Goal: Find contact information: Find contact information

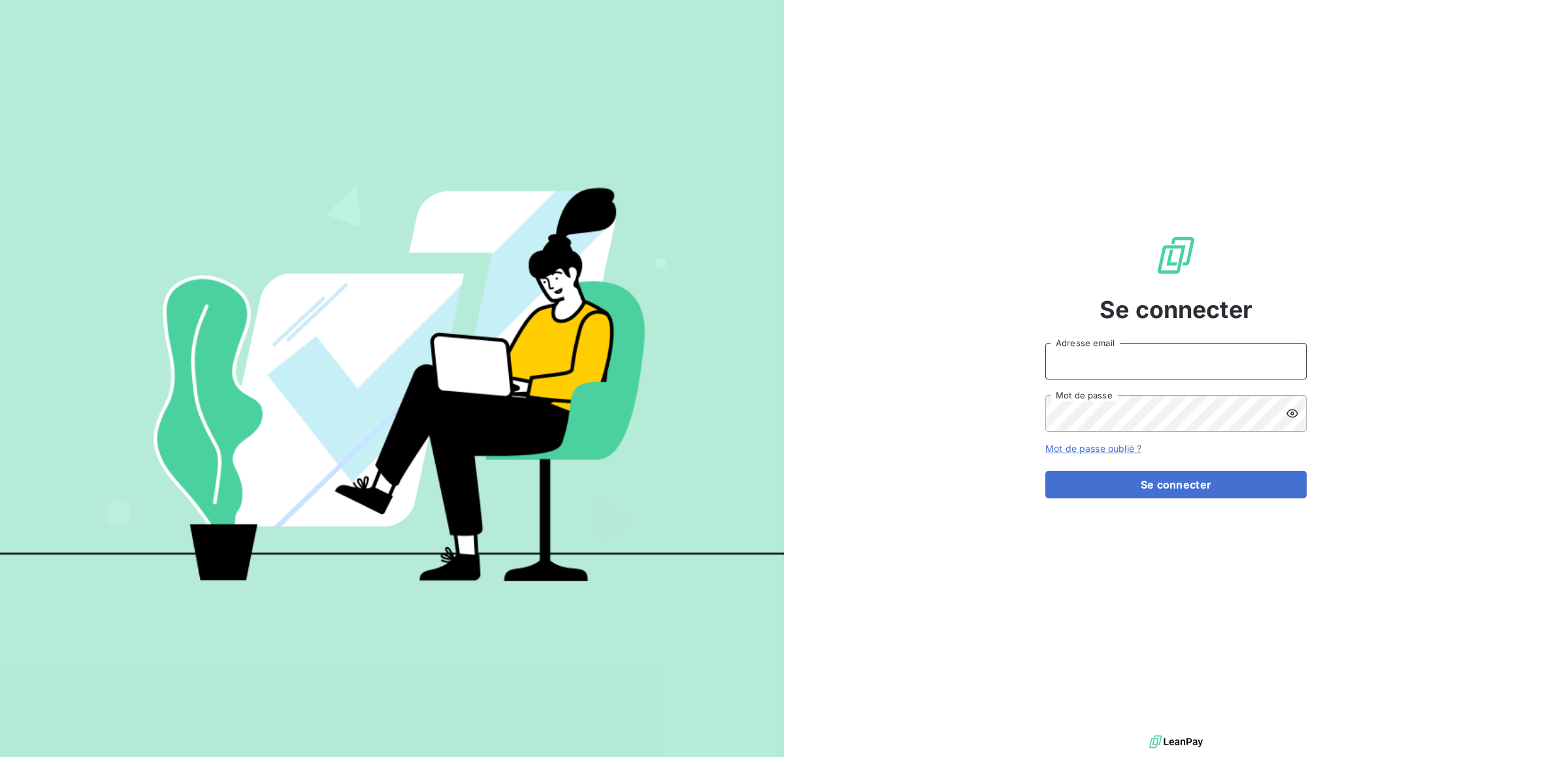
click at [1113, 361] on input "Adresse email" at bounding box center [1175, 361] width 261 height 37
type input "[PERSON_NAME][EMAIL_ADDRESS][DOMAIN_NAME]"
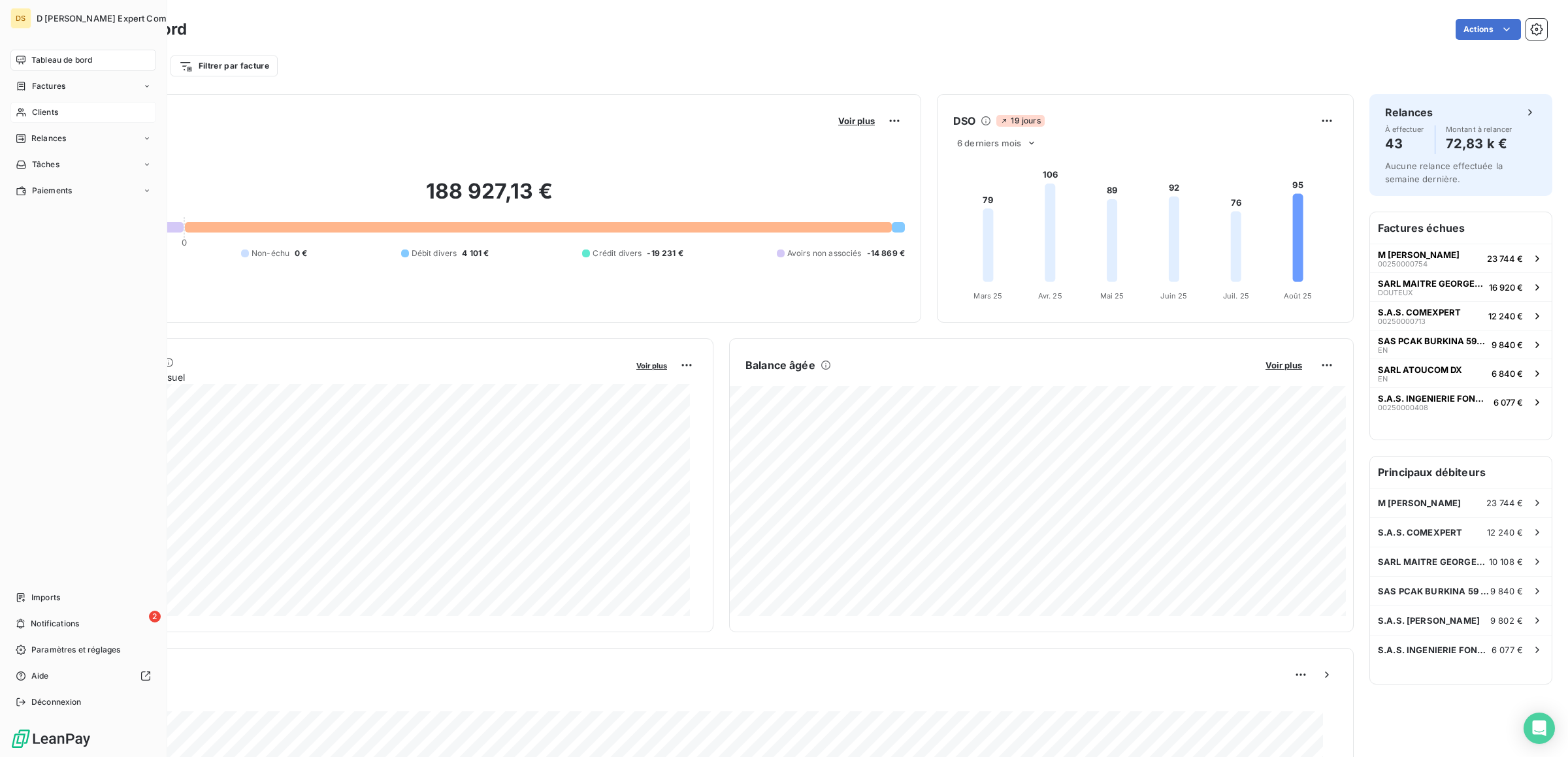
click at [28, 108] on div "Clients" at bounding box center [83, 112] width 146 height 21
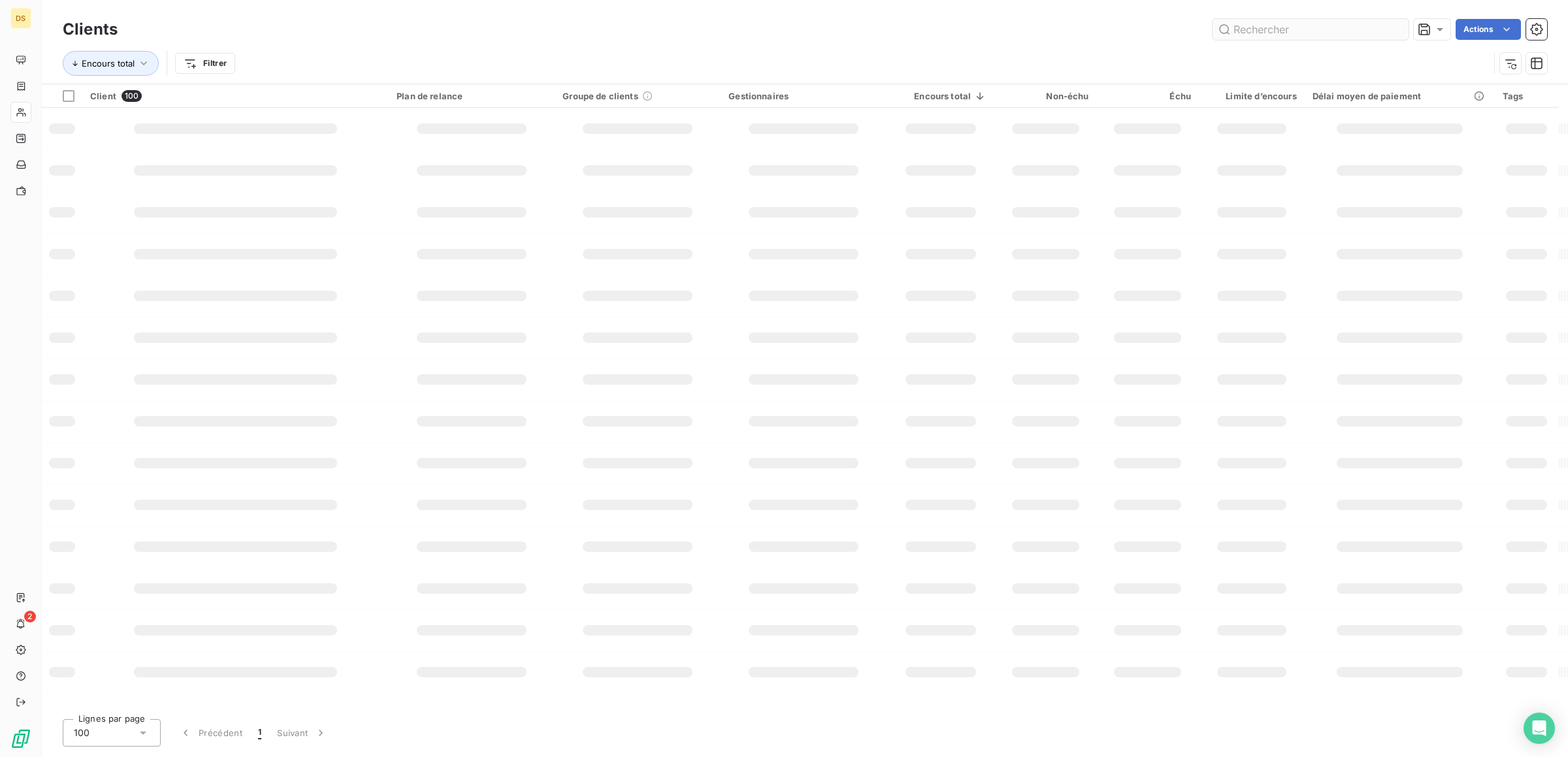
click at [1315, 29] on input "text" at bounding box center [1310, 29] width 196 height 21
type input "june"
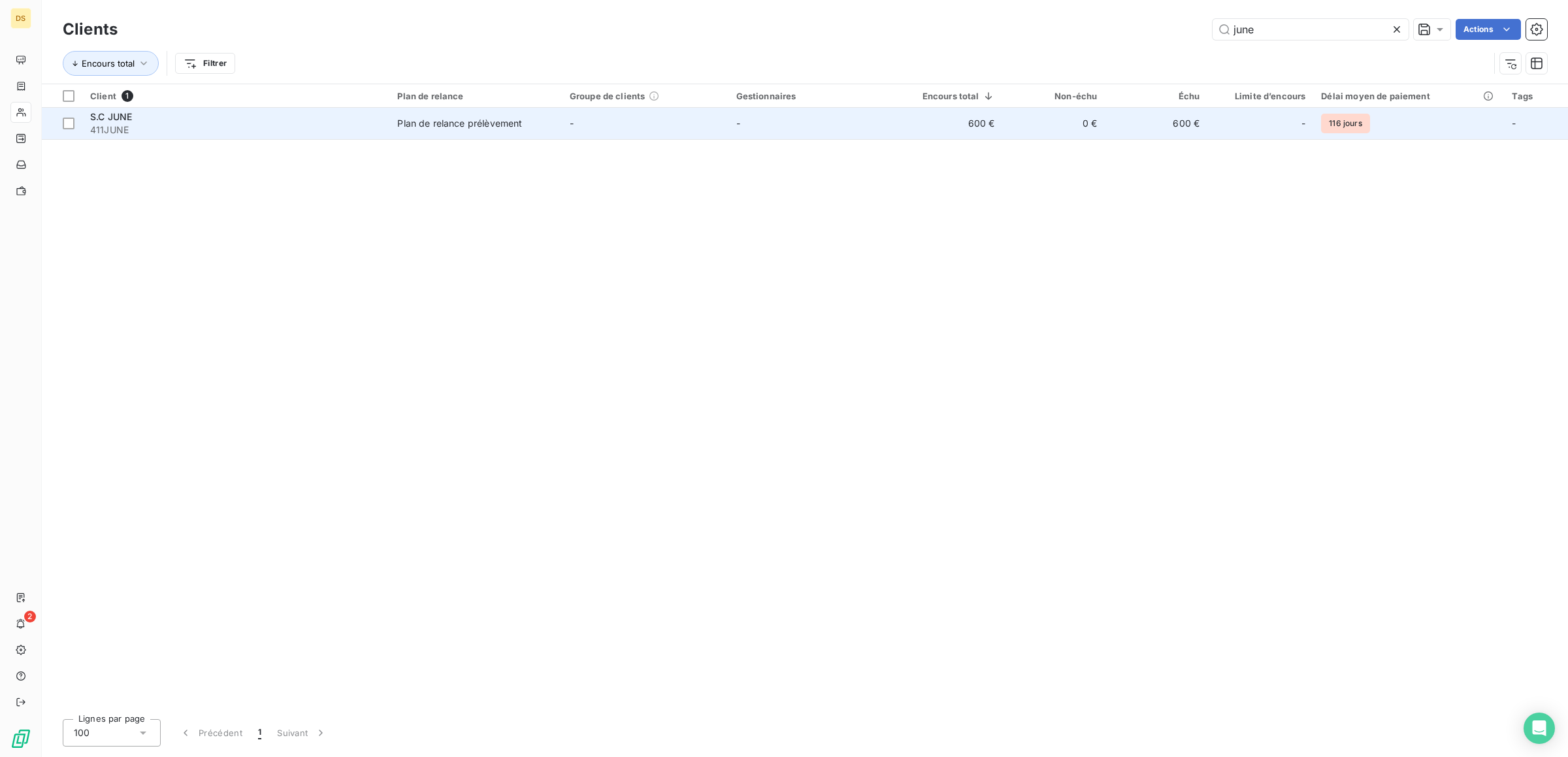
click at [450, 130] on div "Plan de relance prélèvement" at bounding box center [459, 123] width 125 height 13
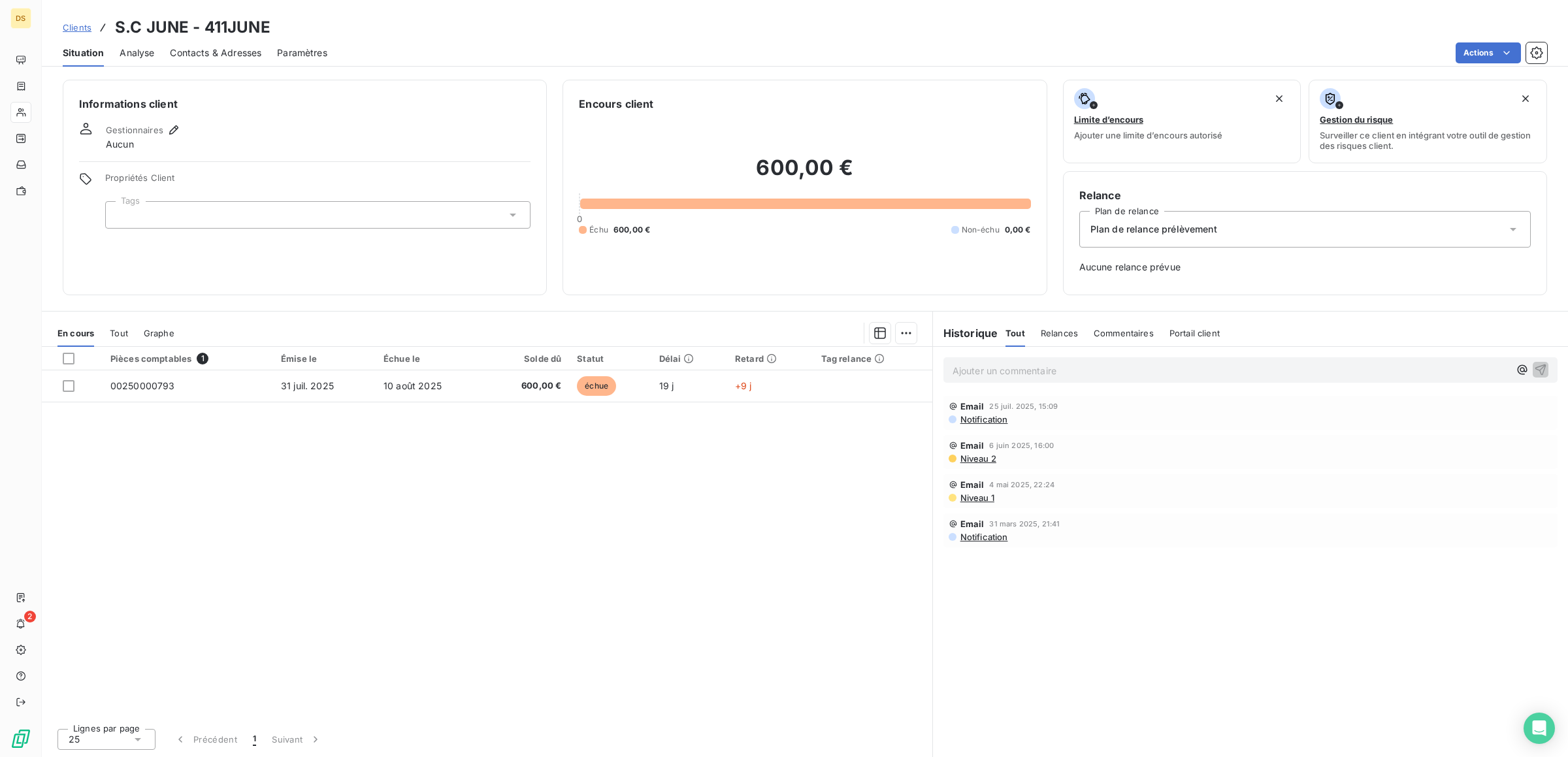
click at [244, 52] on span "Contacts & Adresses" at bounding box center [215, 53] width 91 height 13
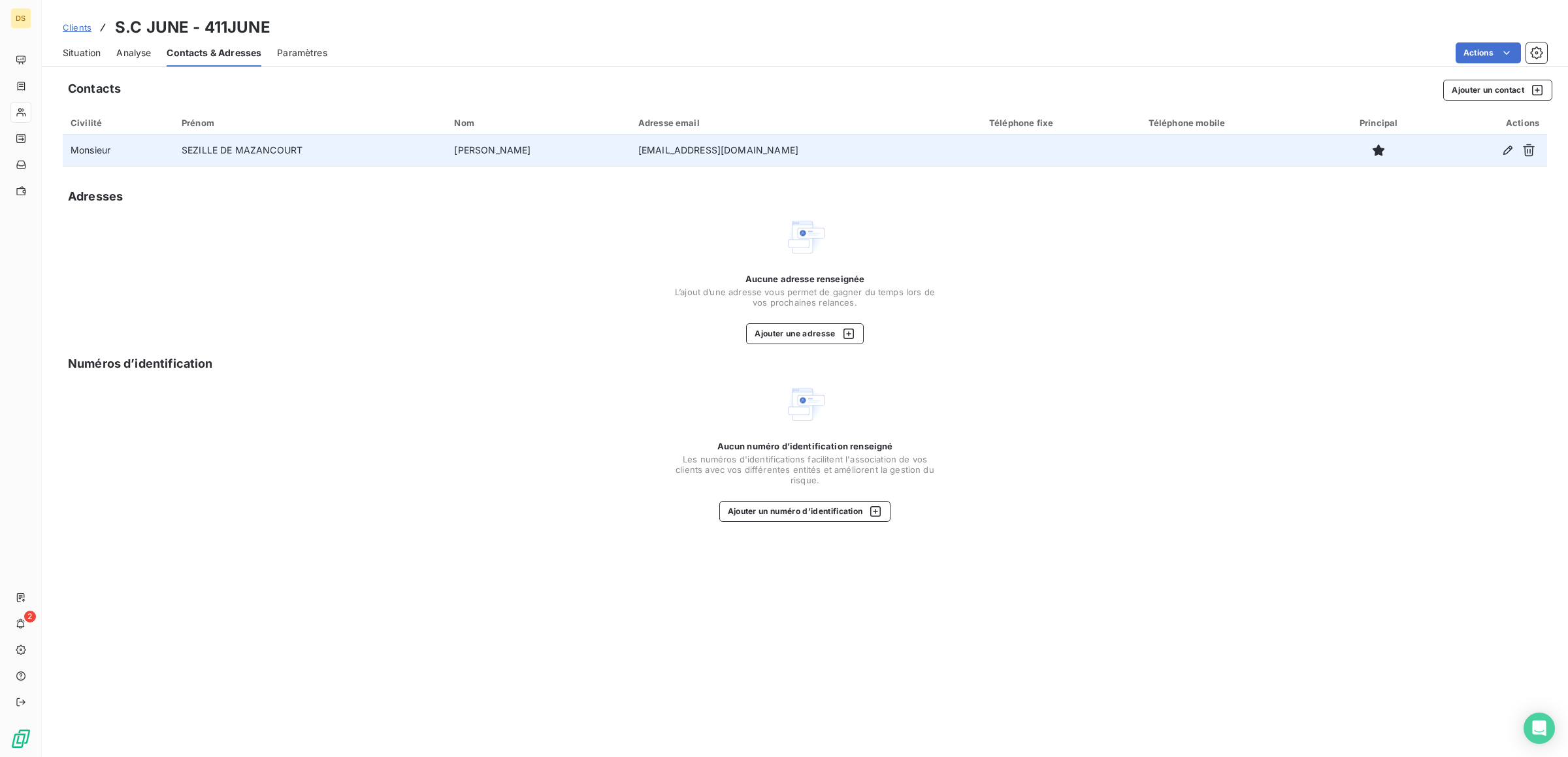
drag, startPoint x: 806, startPoint y: 149, endPoint x: 598, endPoint y: 160, distance: 208.3
click at [598, 160] on tr "Monsieur SEZILLE DE MAZANCOURT Pierre Antoine pantoinedemazancourt@hotmail.fr" at bounding box center [805, 151] width 1485 height 32
copy tr "pantoinedemazancourt@hotmail.fr"
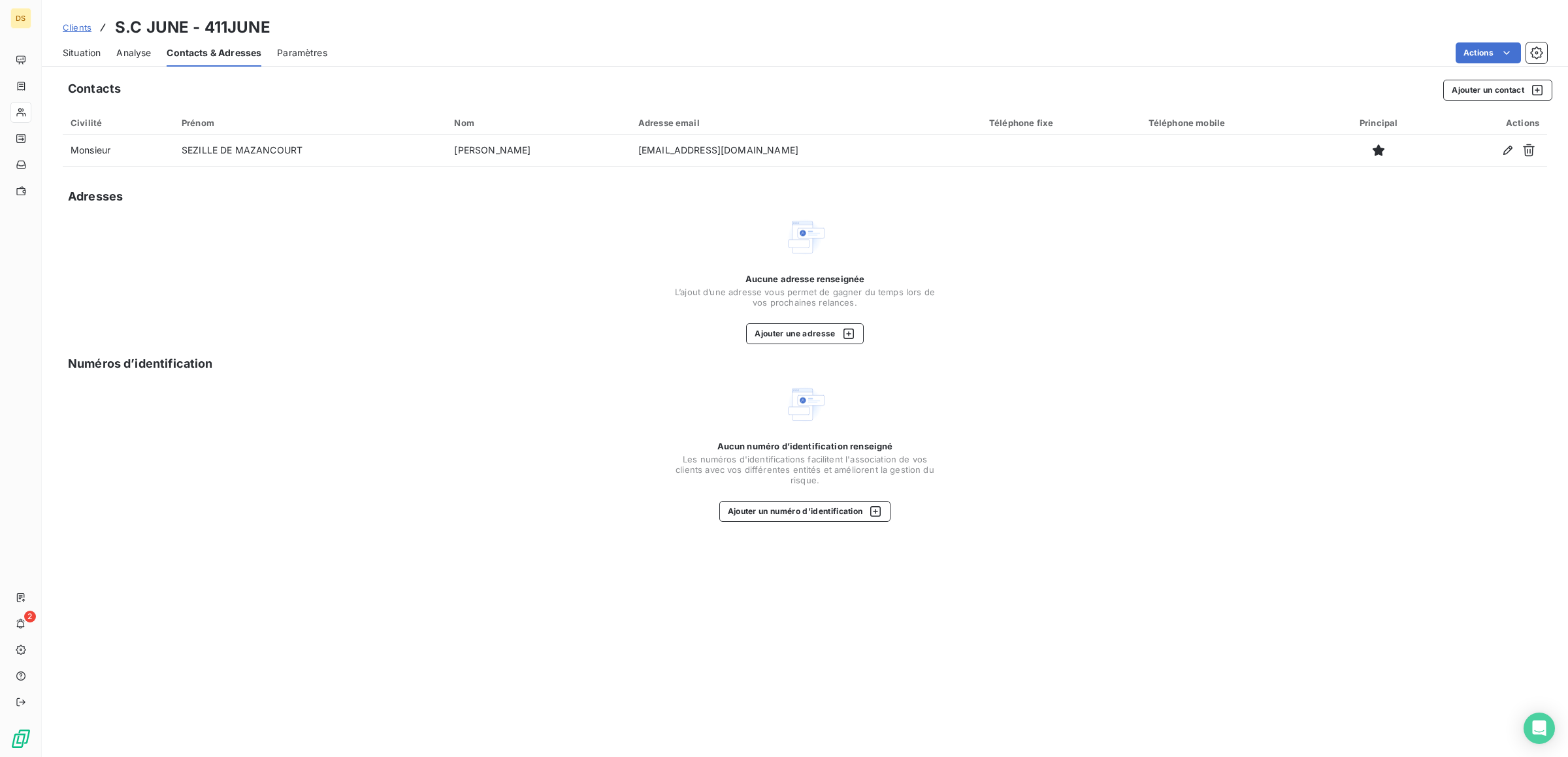
click at [548, 201] on div "Adresses" at bounding box center [805, 196] width 1485 height 18
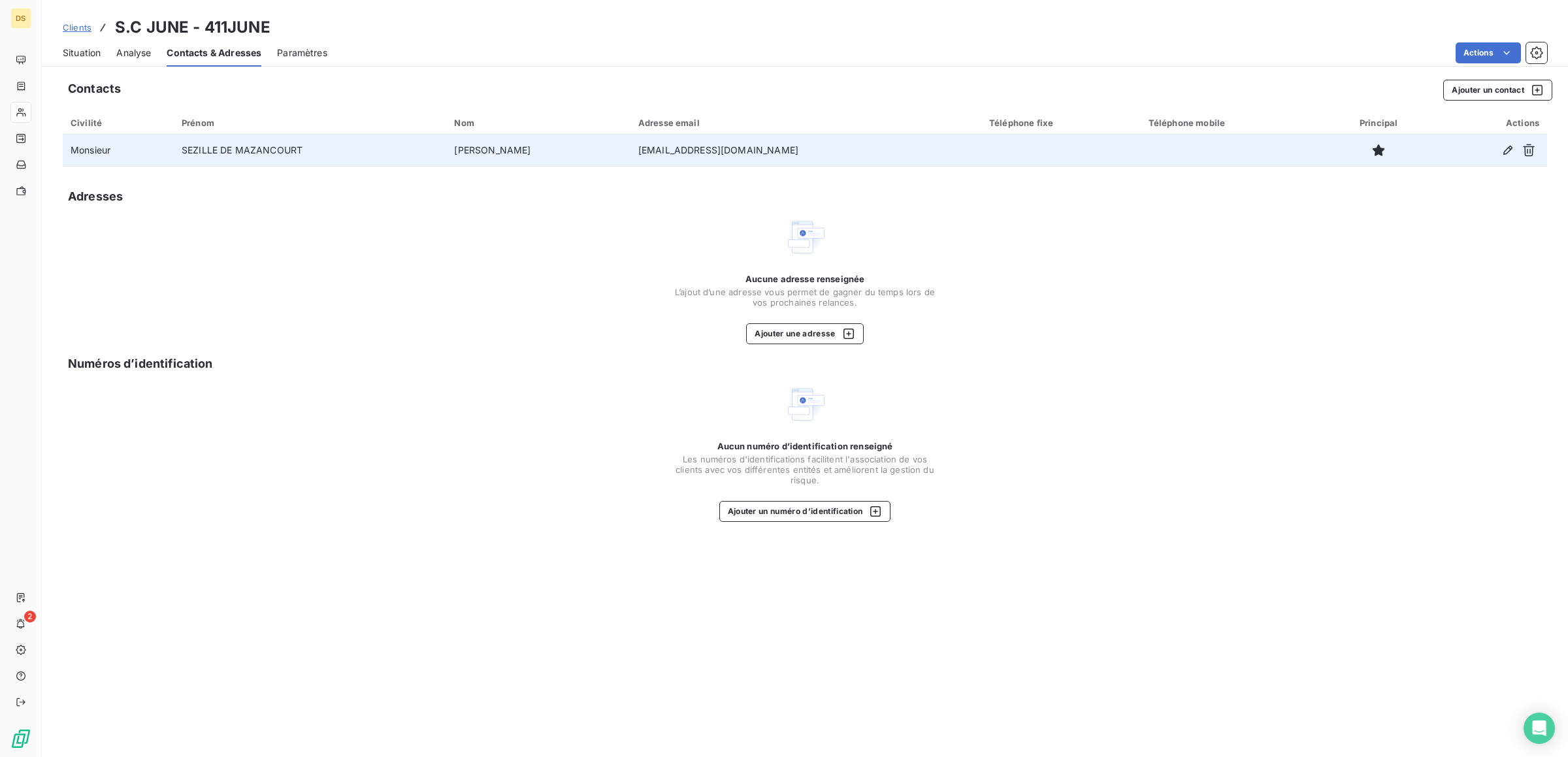
click at [284, 150] on td "SEZILLE DE MAZANCOURT" at bounding box center [310, 151] width 272 height 32
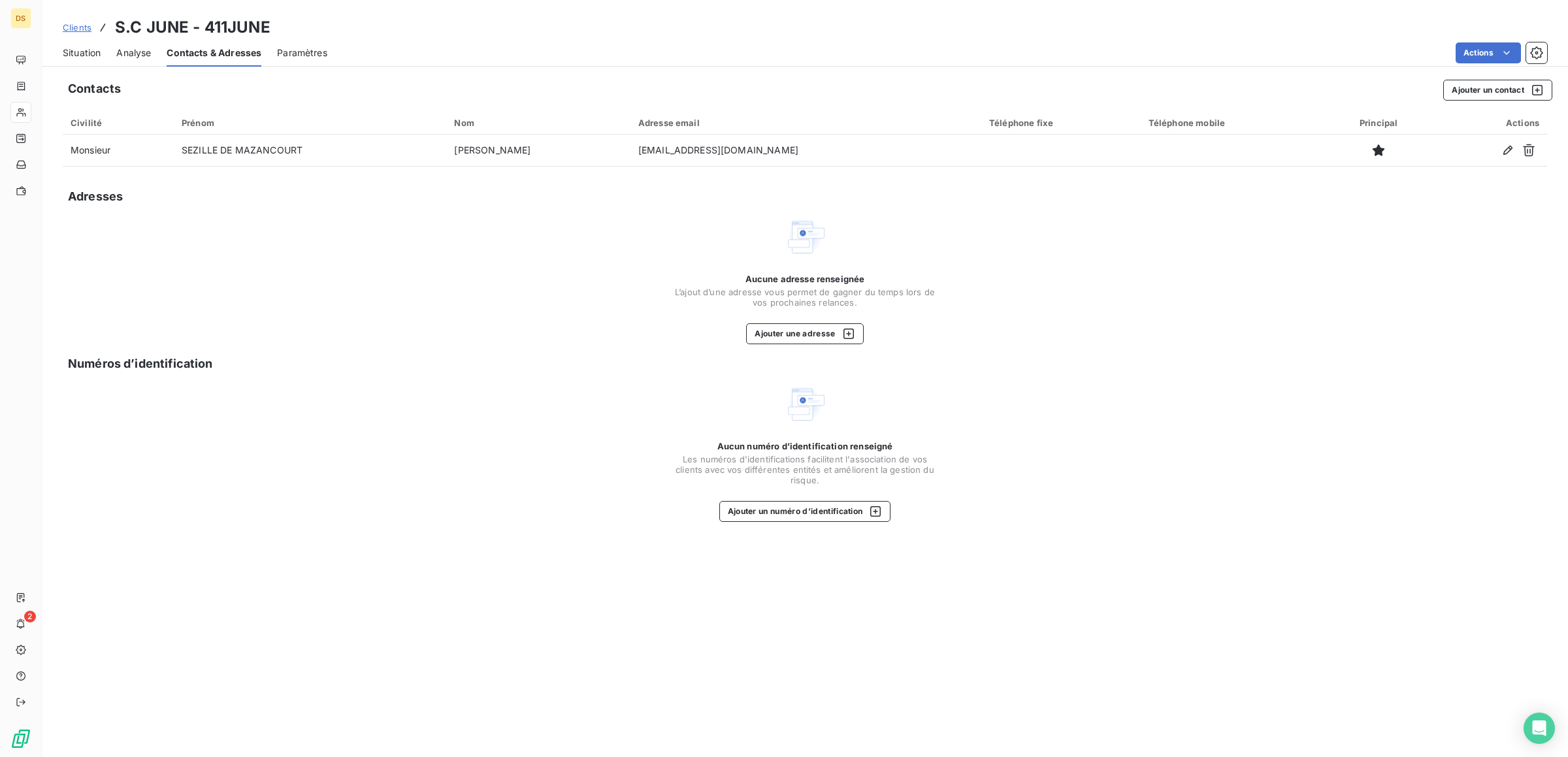
click at [80, 55] on span "Situation" at bounding box center [81, 53] width 38 height 13
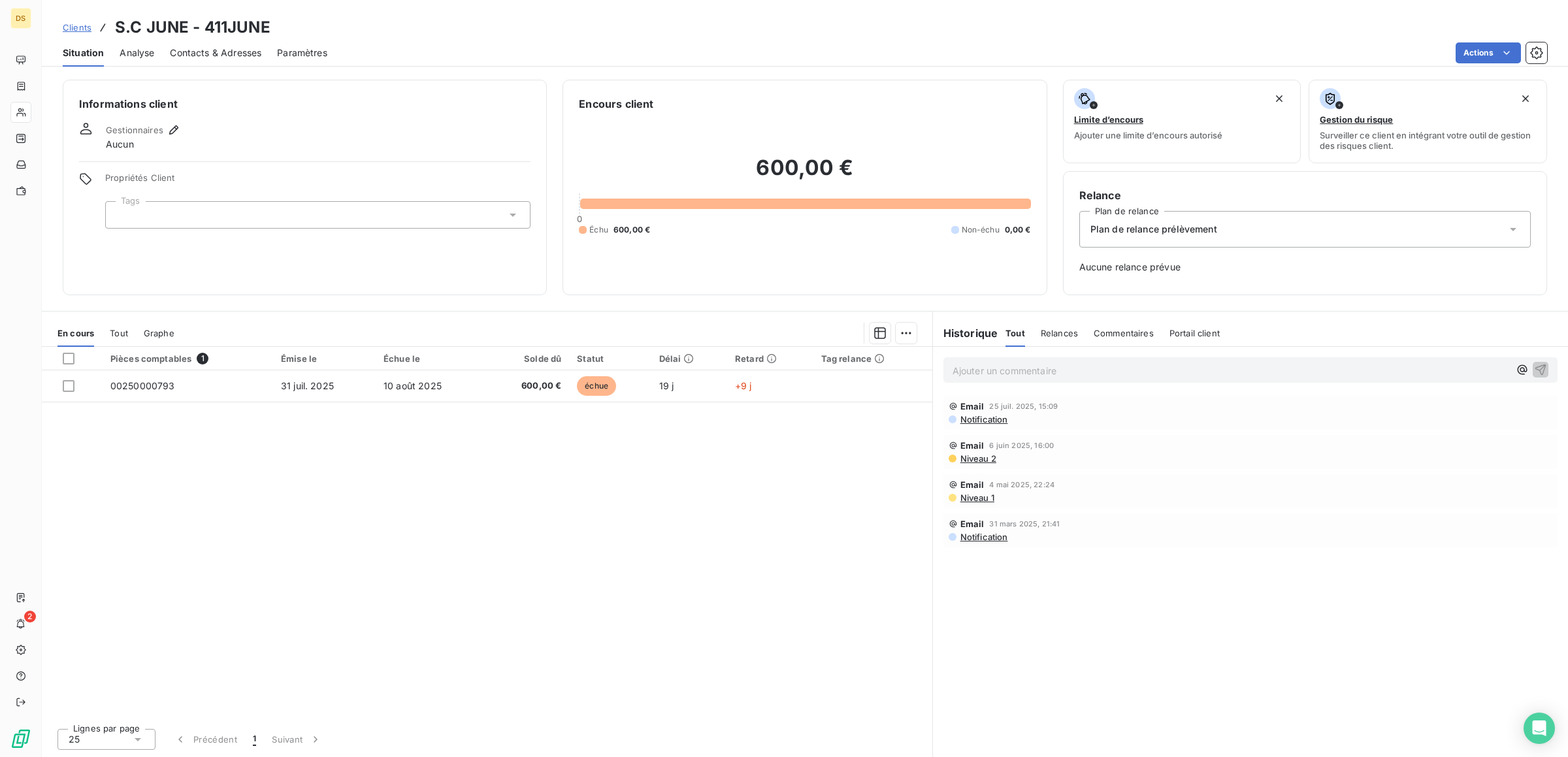
click at [114, 337] on span "Tout" at bounding box center [119, 332] width 18 height 11
